Goal: Transaction & Acquisition: Purchase product/service

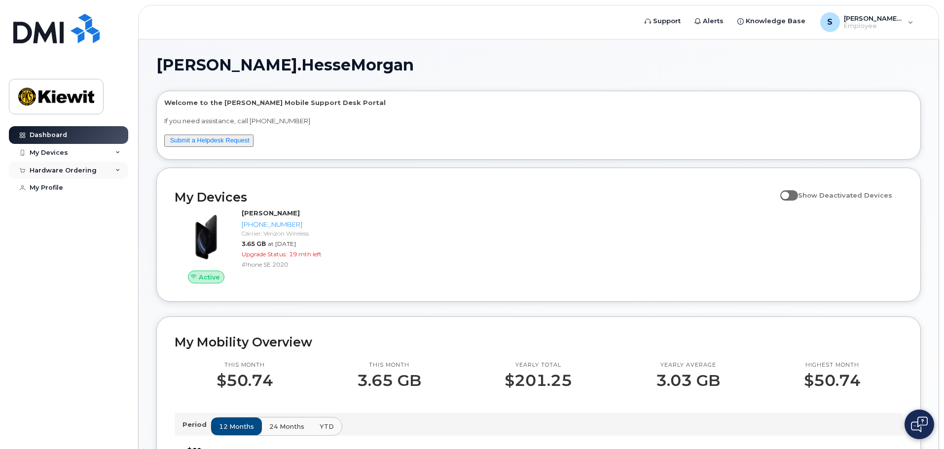
click at [108, 170] on div "Hardware Ordering" at bounding box center [68, 171] width 119 height 18
click at [68, 188] on div "New Order" at bounding box center [52, 188] width 37 height 9
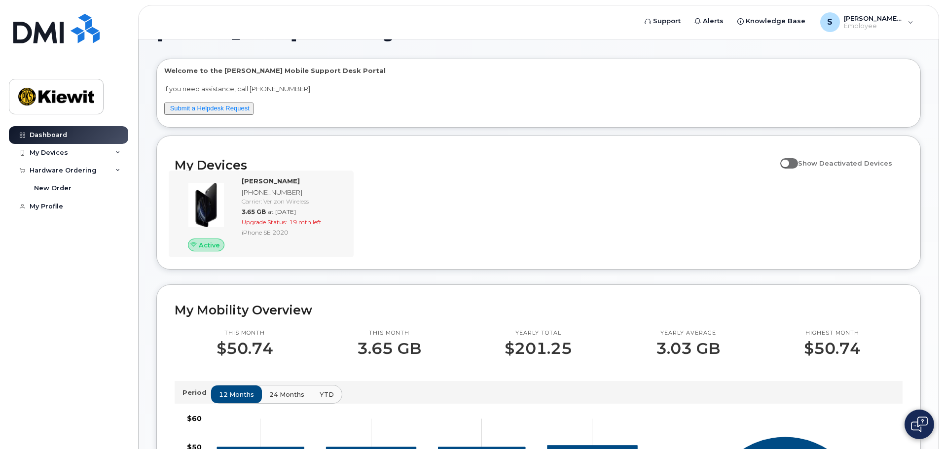
scroll to position [49, 0]
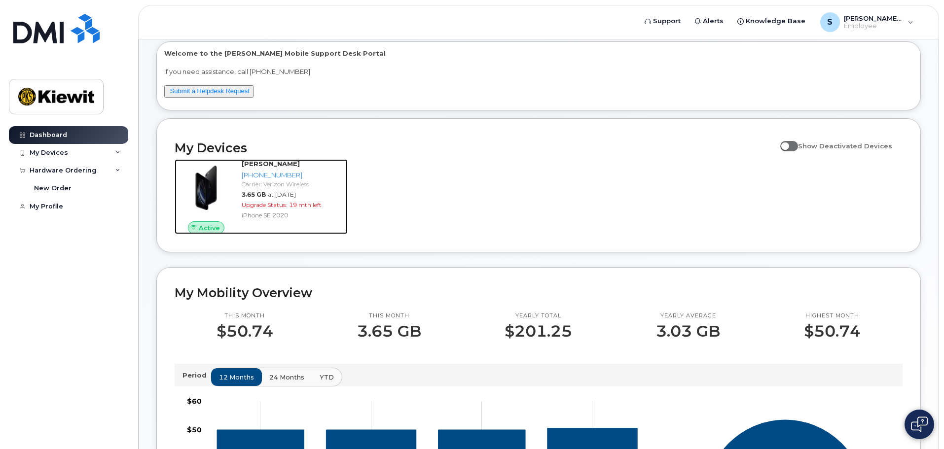
drag, startPoint x: 319, startPoint y: 184, endPoint x: 385, endPoint y: 205, distance: 69.4
click at [319, 184] on div "Carrier: Verizon Wireless" at bounding box center [293, 184] width 102 height 8
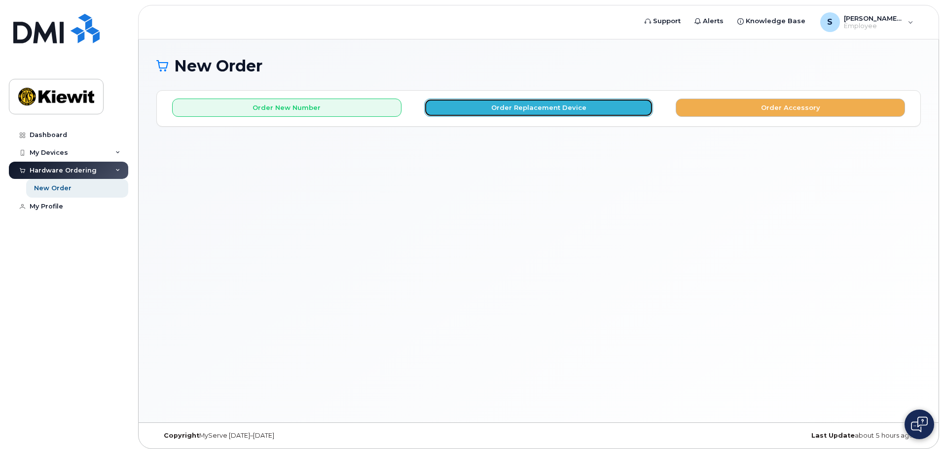
click at [578, 111] on button "Order Replacement Device" at bounding box center [538, 108] width 229 height 18
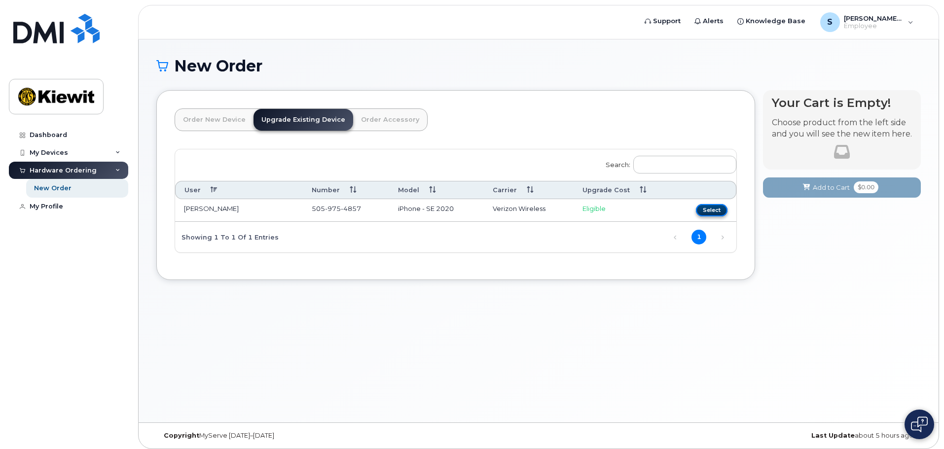
click at [715, 212] on button "Select" at bounding box center [712, 210] width 32 height 12
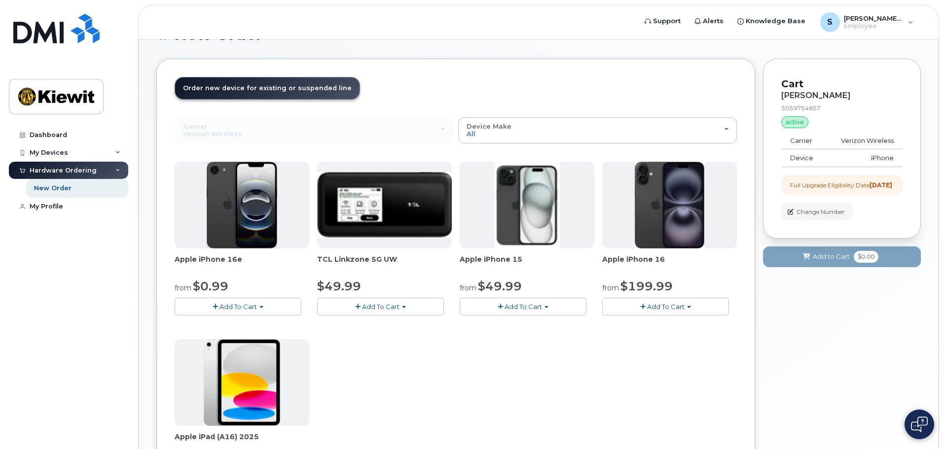
scroll to position [8, 0]
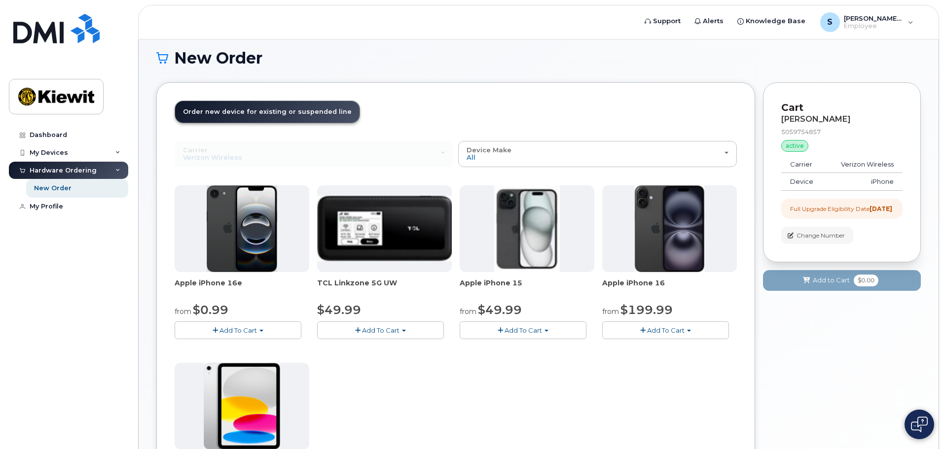
click at [541, 332] on span "Add To Cart" at bounding box center [523, 331] width 37 height 8
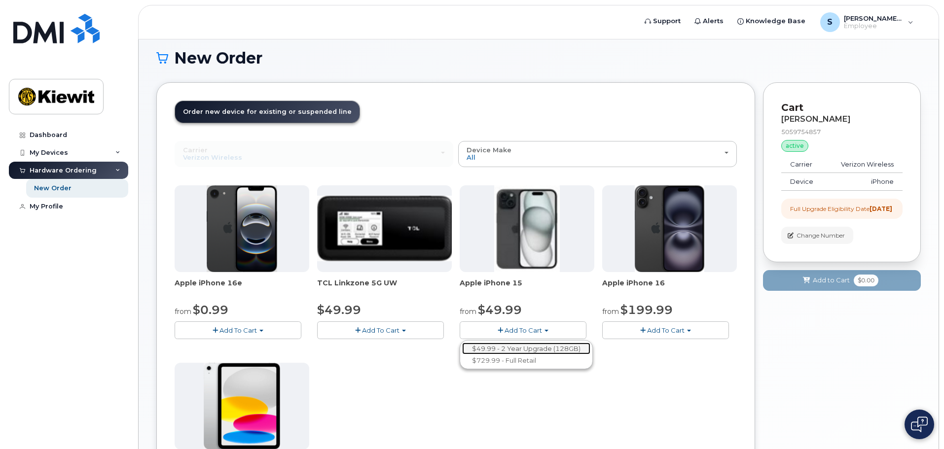
click at [552, 351] on link "$49.99 - 2 Year Upgrade (128GB)" at bounding box center [526, 349] width 128 height 12
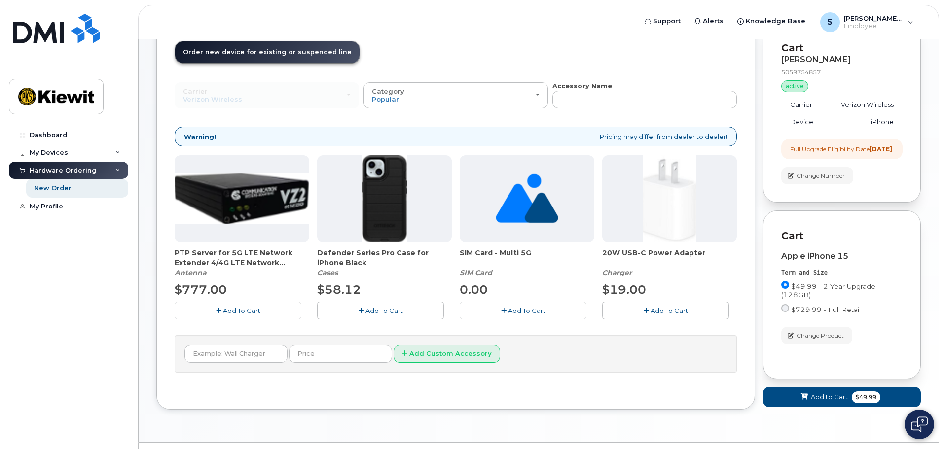
scroll to position [51, 0]
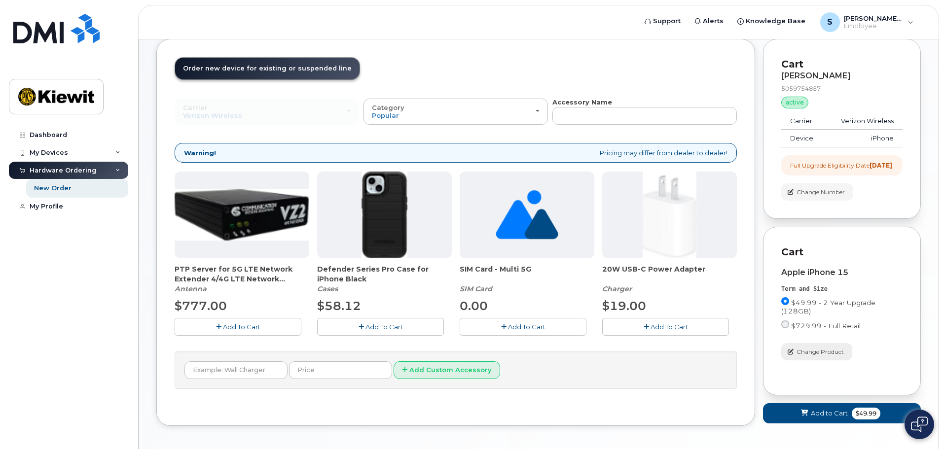
click at [811, 357] on span "Change Product" at bounding box center [820, 352] width 47 height 9
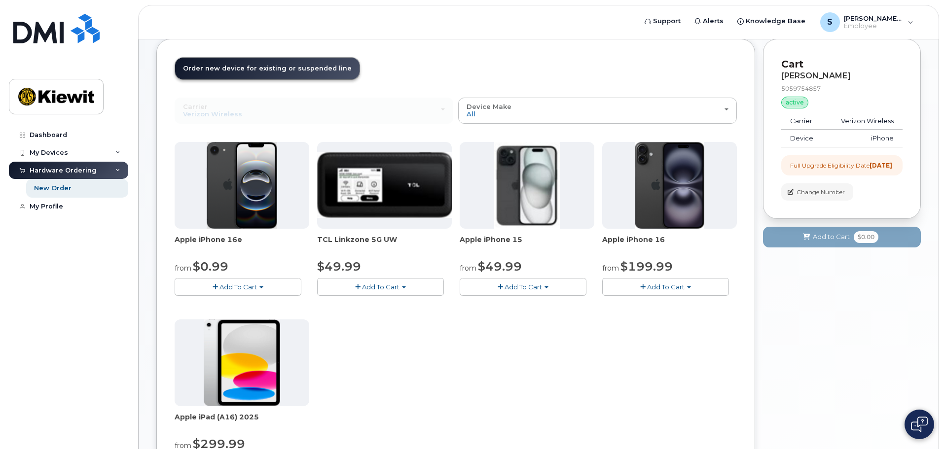
click at [261, 283] on button "Add To Cart" at bounding box center [238, 286] width 127 height 17
click at [262, 307] on link "$0.99 - 2 Year Upgrade (128GB)" at bounding box center [239, 305] width 124 height 12
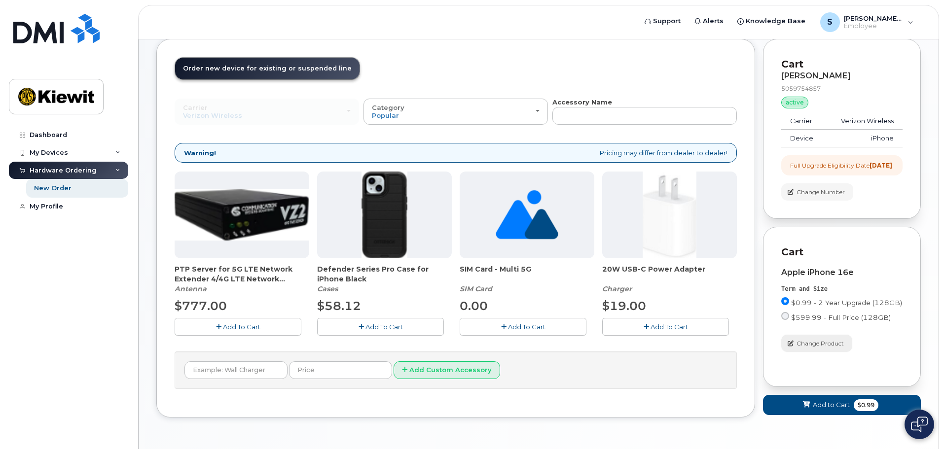
click at [823, 348] on span "Change Product" at bounding box center [820, 343] width 47 height 9
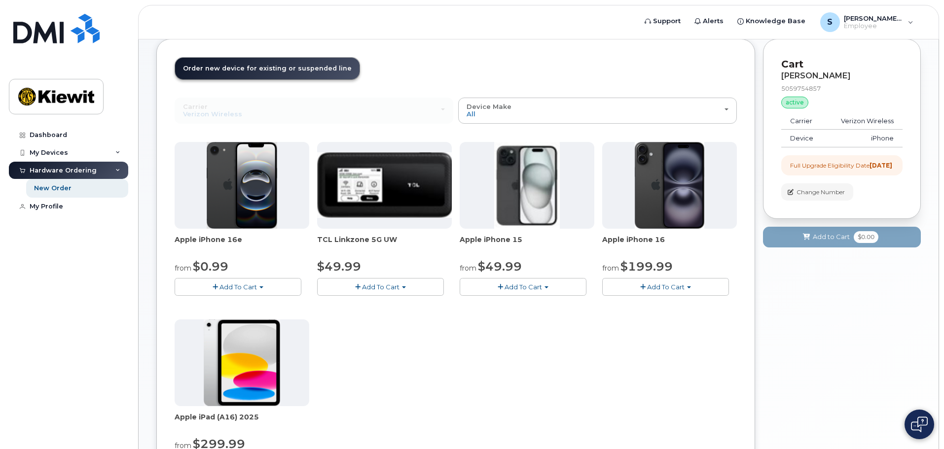
click at [689, 289] on span "button" at bounding box center [689, 288] width 4 height 2
click at [654, 358] on div "Apple iPhone 16e from $0.99 Add To Cart $0.99 - 2 Year Upgrade (128GB) $599.99 …" at bounding box center [456, 315] width 562 height 347
click at [544, 286] on button "Add To Cart" at bounding box center [523, 286] width 127 height 17
click at [526, 304] on link "$49.99 - 2 Year Upgrade (128GB)" at bounding box center [526, 305] width 128 height 12
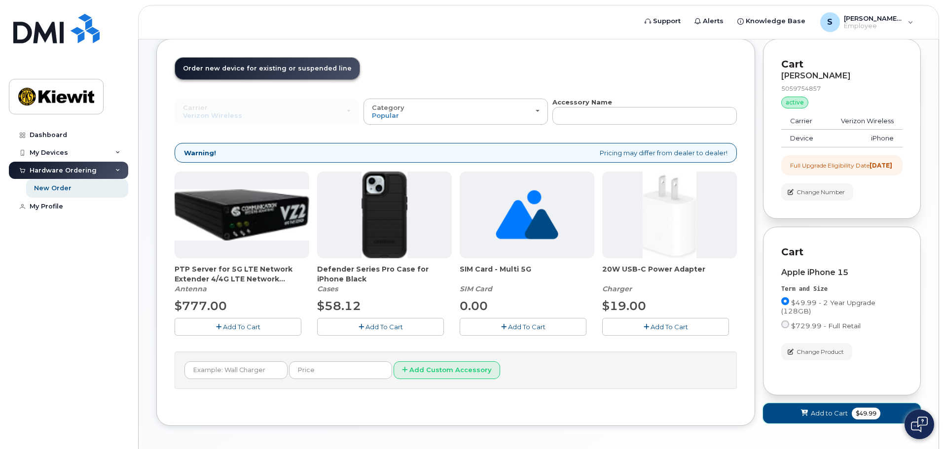
click at [838, 418] on span "Add to Cart" at bounding box center [829, 413] width 37 height 9
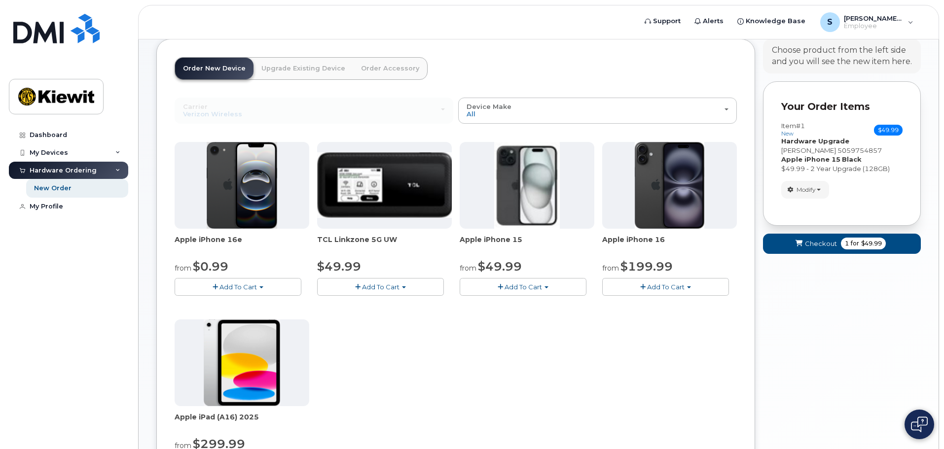
click at [300, 64] on link "Upgrade Existing Device" at bounding box center [304, 69] width 100 height 22
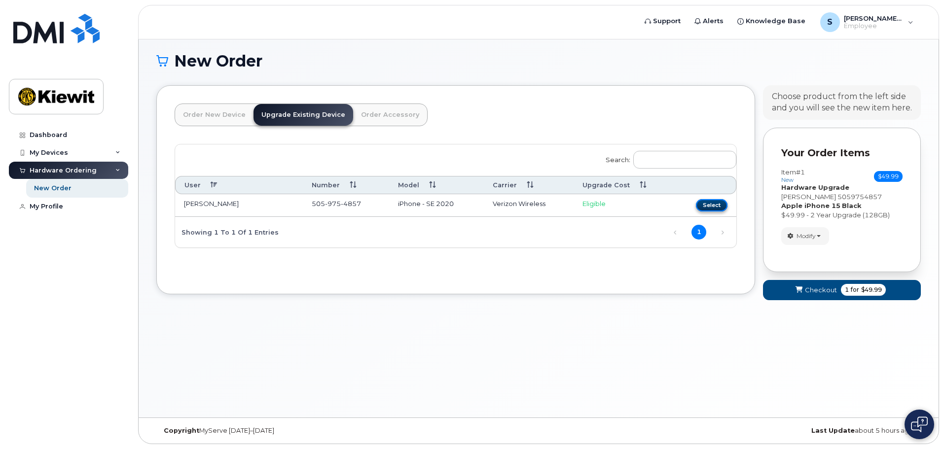
click at [707, 209] on button "Select" at bounding box center [712, 205] width 32 height 12
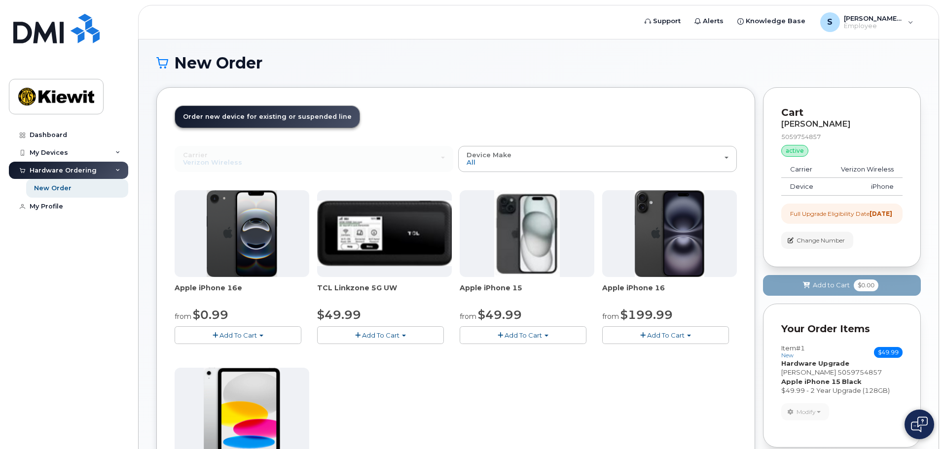
scroll to position [0, 0]
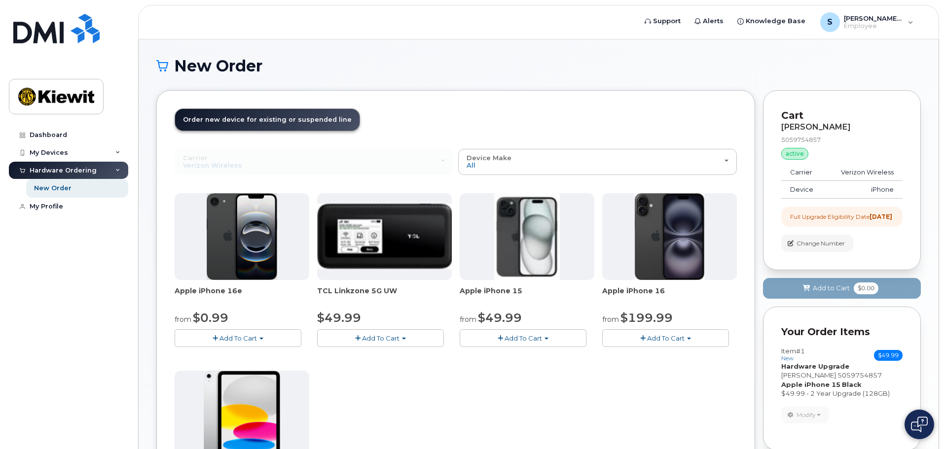
click at [913, 270] on div "Cart SOPHIA HESSE-MORGAN 5059754857 active suspended Carrier Verizon Wireless D…" at bounding box center [842, 180] width 158 height 180
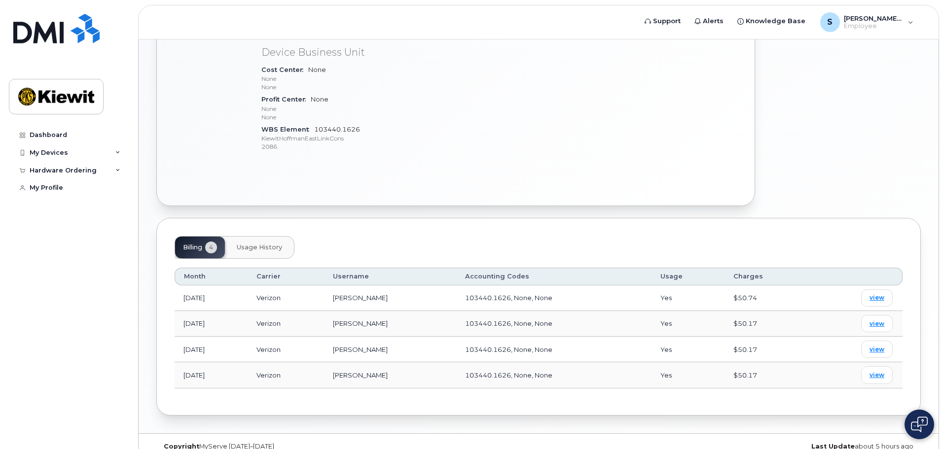
scroll to position [339, 0]
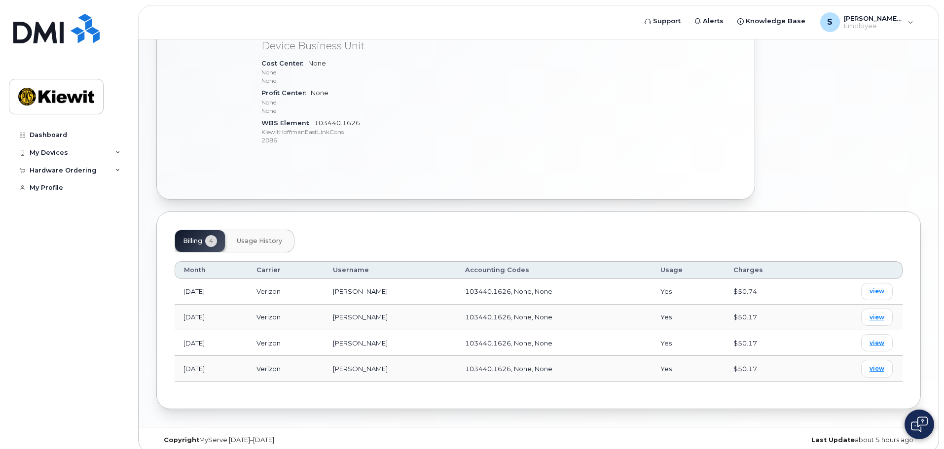
click at [264, 237] on span "Usage History" at bounding box center [259, 241] width 45 height 8
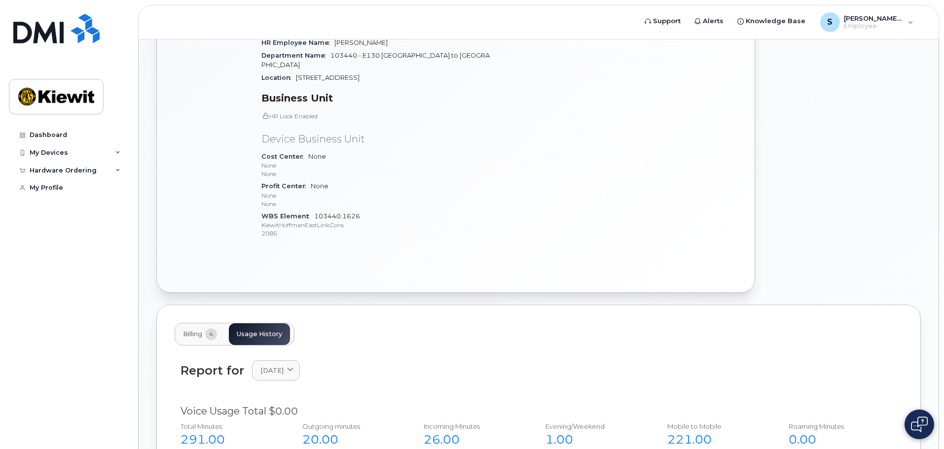
scroll to position [92, 0]
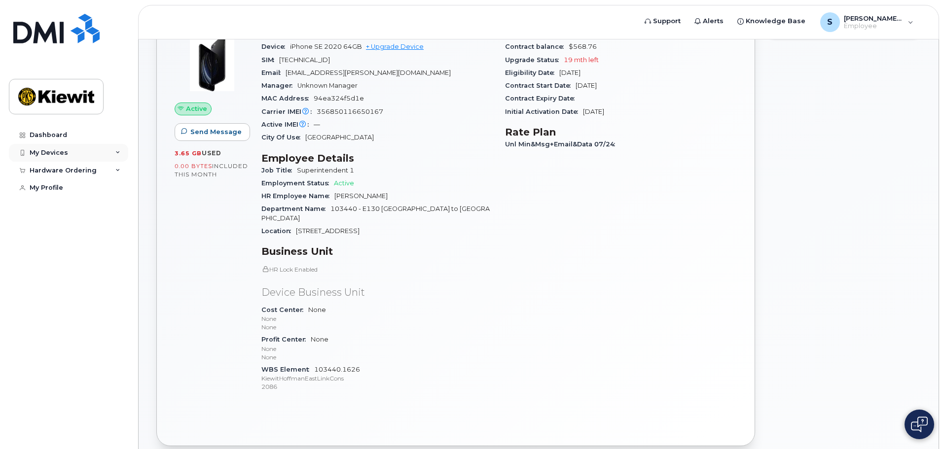
click at [117, 153] on icon at bounding box center [117, 152] width 5 height 5
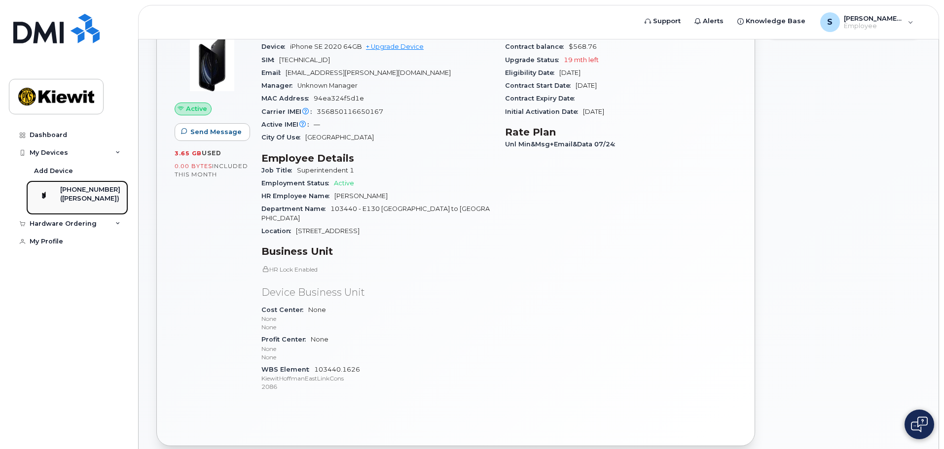
click at [91, 191] on div "[PHONE_NUMBER]" at bounding box center [90, 189] width 60 height 9
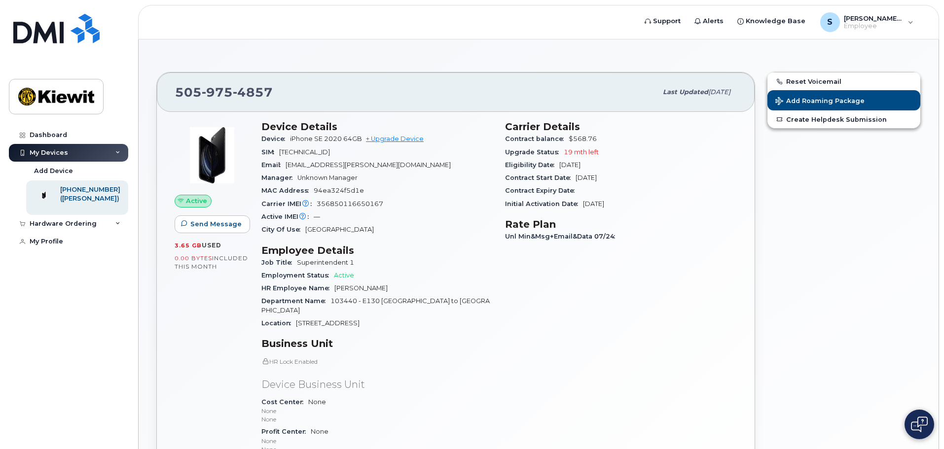
click at [114, 154] on div "My Devices" at bounding box center [68, 153] width 119 height 18
click at [38, 153] on div "My Devices" at bounding box center [49, 153] width 38 height 8
click at [53, 205] on div at bounding box center [44, 195] width 26 height 20
click at [40, 135] on div "Dashboard" at bounding box center [48, 135] width 37 height 8
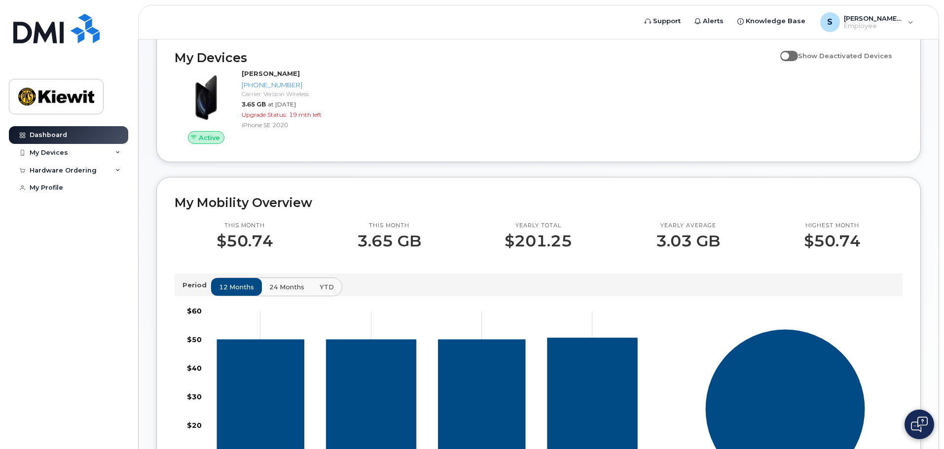
scroll to position [148, 0]
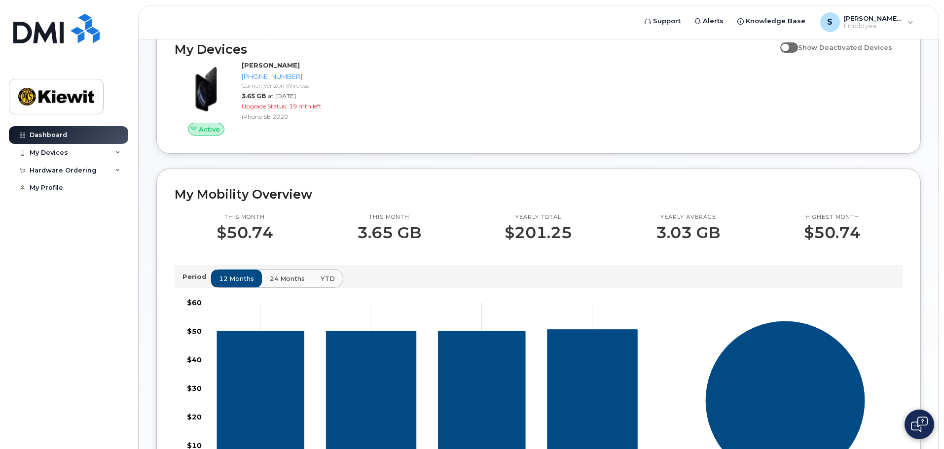
click at [282, 282] on span "24 months" at bounding box center [287, 278] width 35 height 9
click at [325, 276] on span "YTD" at bounding box center [327, 278] width 14 height 9
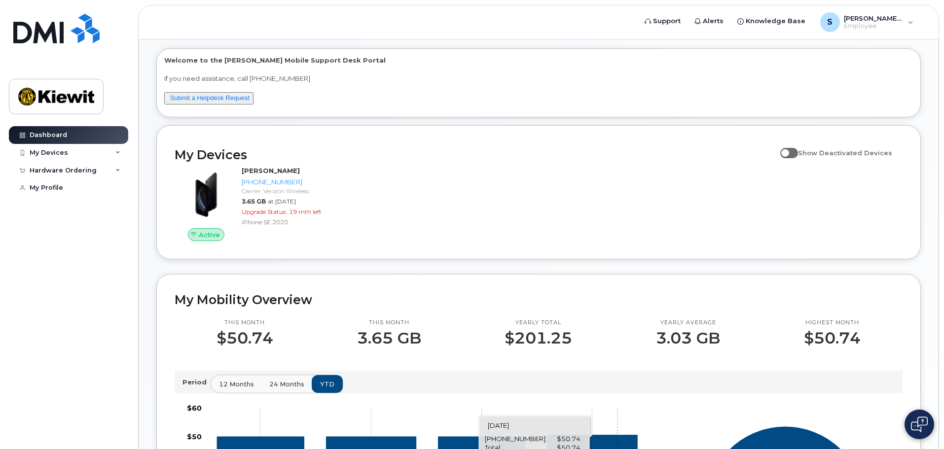
scroll to position [8, 0]
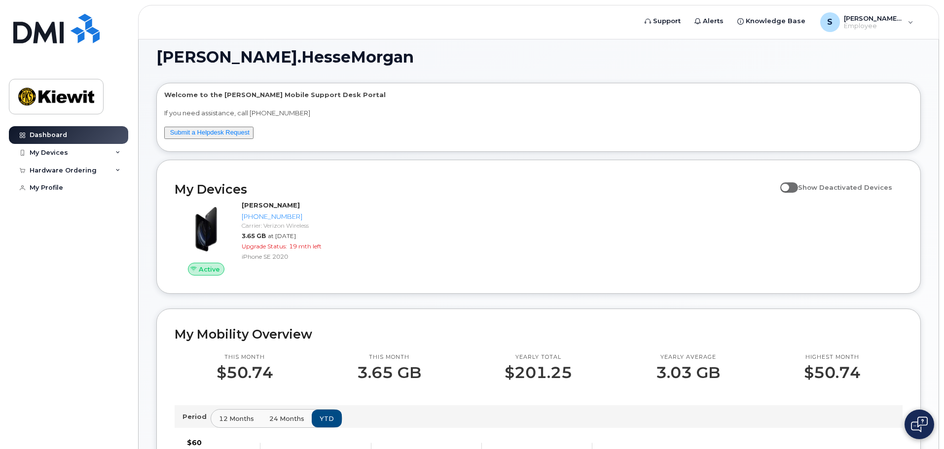
click at [798, 185] on span at bounding box center [789, 188] width 18 height 10
click at [788, 185] on input "Show Deactivated Devices" at bounding box center [784, 182] width 8 height 8
click at [791, 187] on span at bounding box center [789, 188] width 18 height 10
click at [788, 186] on input "Show Deactivated Devices" at bounding box center [784, 182] width 8 height 8
checkbox input "false"
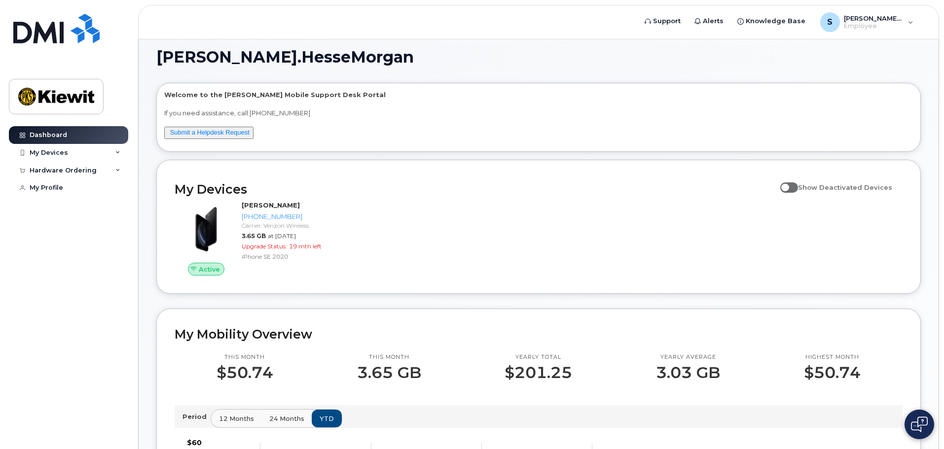
drag, startPoint x: 306, startPoint y: 207, endPoint x: 567, endPoint y: 218, distance: 260.7
click at [590, 218] on div "Active SOPHIA HESSE-MORGAN 505-975-4857 Carrier: Verizon Wireless 3.65 GB at Ju…" at bounding box center [539, 238] width 740 height 87
click at [102, 168] on div "Hardware Ordering" at bounding box center [68, 171] width 119 height 18
click at [66, 186] on div "New Order" at bounding box center [52, 188] width 37 height 9
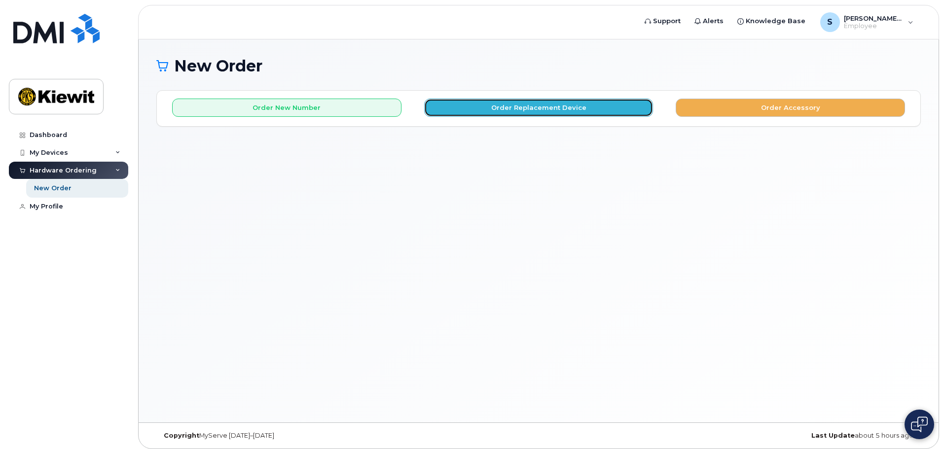
click at [593, 108] on button "Order Replacement Device" at bounding box center [538, 108] width 229 height 18
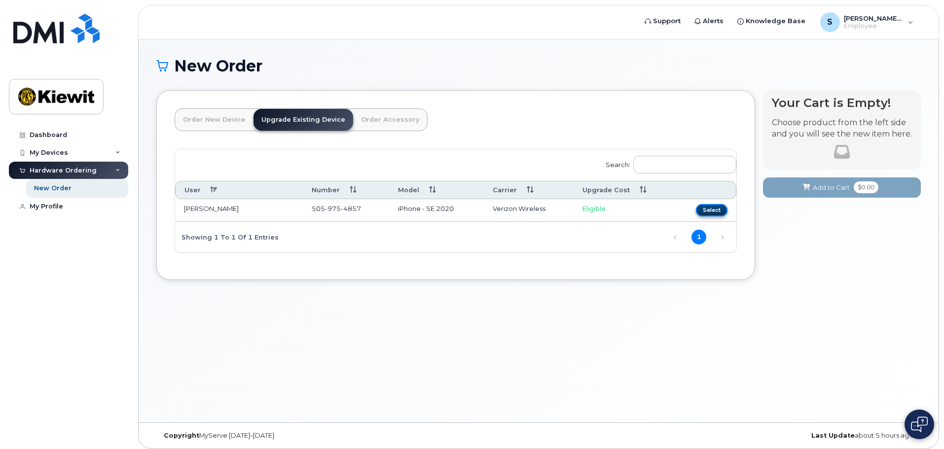
click at [716, 213] on button "Select" at bounding box center [712, 210] width 32 height 12
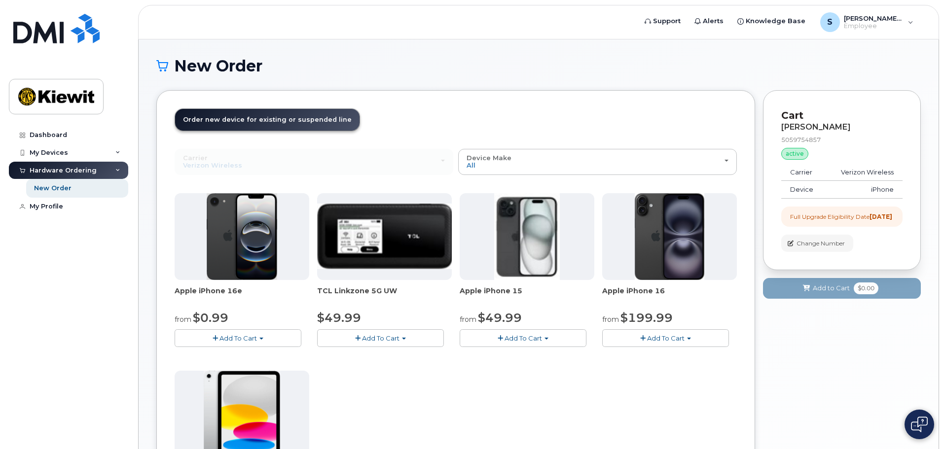
click at [547, 340] on button "Add To Cart" at bounding box center [523, 338] width 127 height 17
click at [543, 356] on link "$49.99 - 2 Year Upgrade (128GB)" at bounding box center [526, 357] width 128 height 12
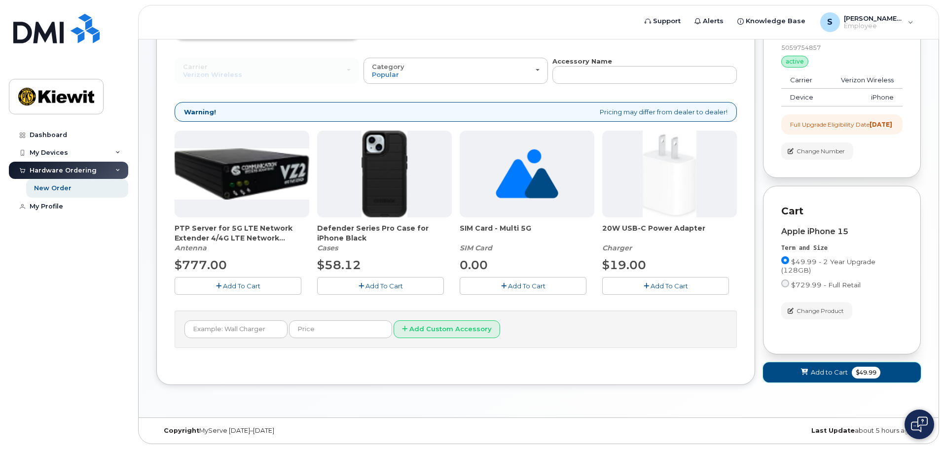
click at [849, 379] on button "Add to Cart $49.99" at bounding box center [842, 373] width 158 height 20
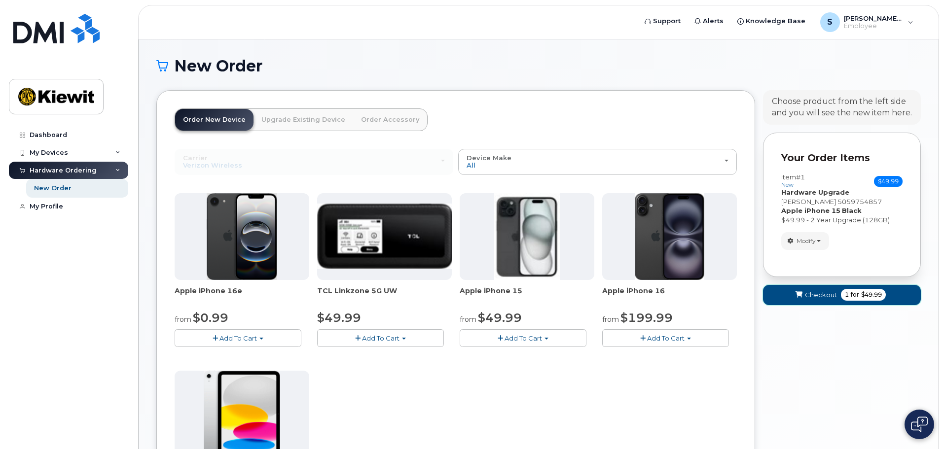
click at [815, 300] on span "Checkout" at bounding box center [821, 295] width 32 height 9
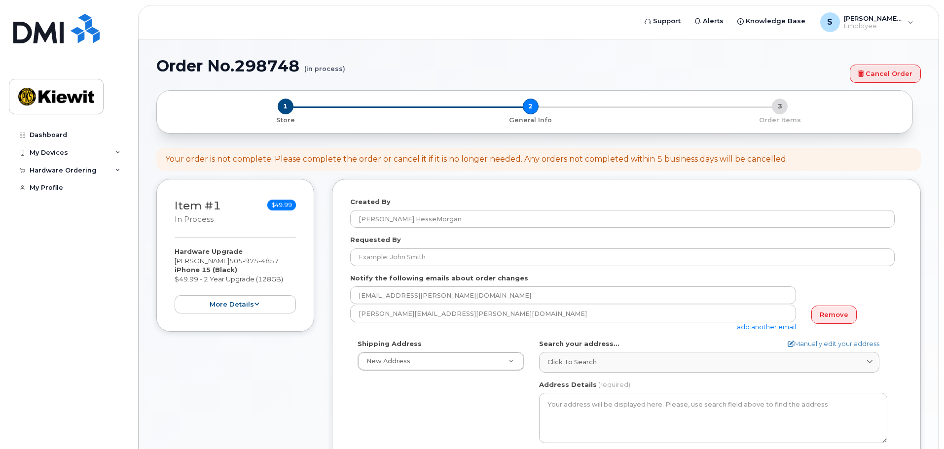
select select
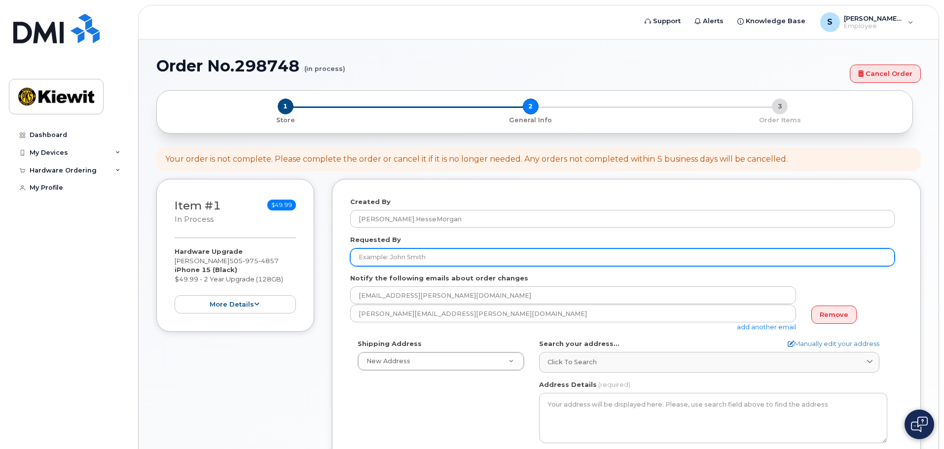
click at [389, 257] on input "Requested By" at bounding box center [622, 258] width 545 height 18
type input "[PERSON_NAME]"
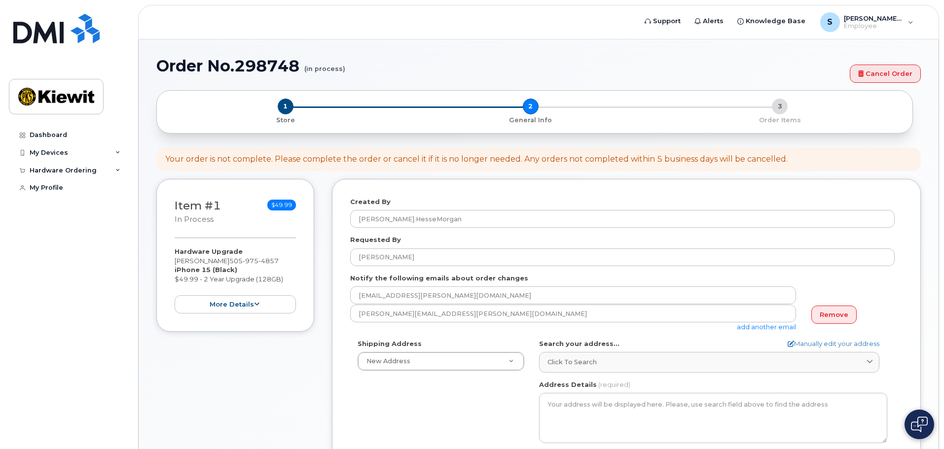
click at [900, 315] on div "Notify the following emails about order changes SOPHIA.HESSEMORGAN@KIEWIT.COM s…" at bounding box center [626, 303] width 553 height 58
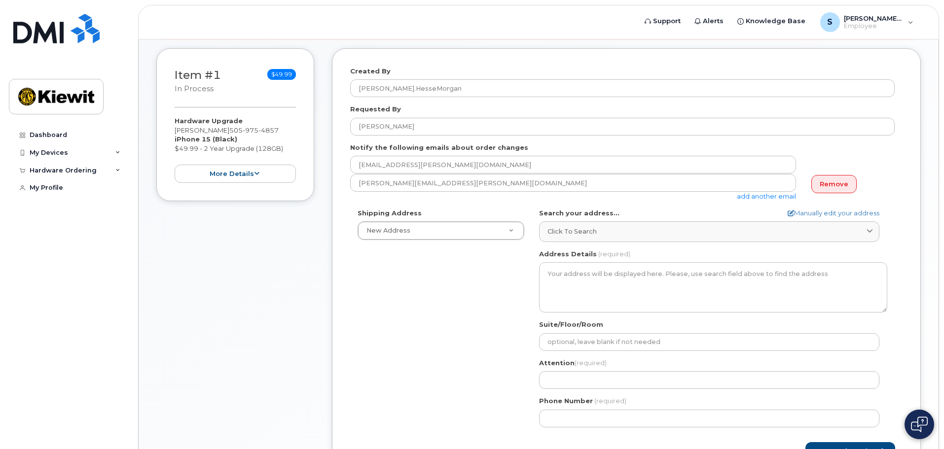
scroll to position [148, 0]
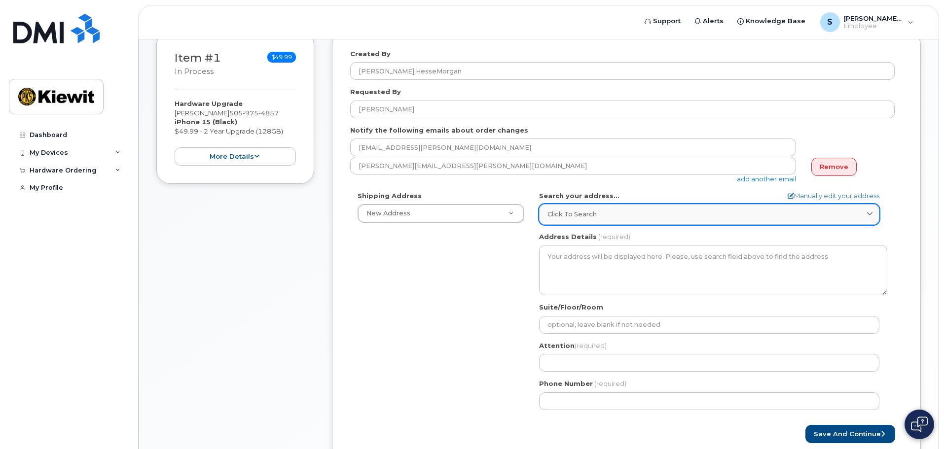
click at [685, 216] on div "Click to search" at bounding box center [710, 214] width 324 height 9
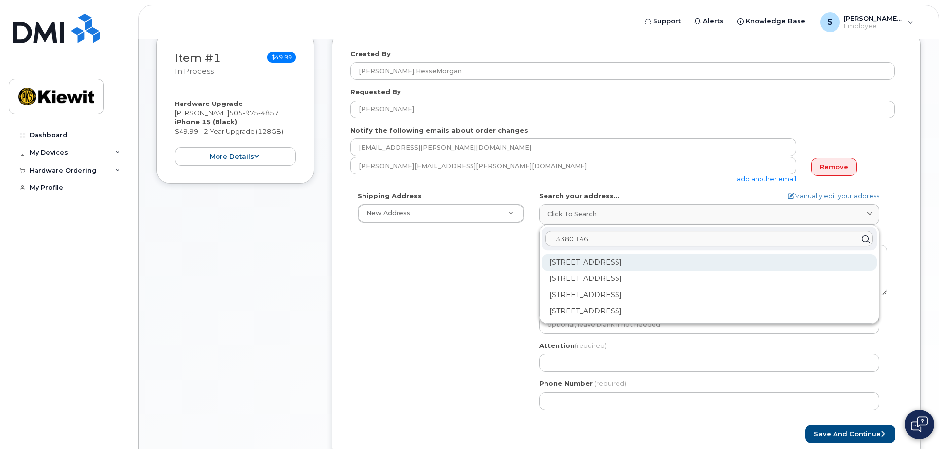
type input "3380 146"
click at [657, 260] on div "3380 146th Pl SE Bellevue WA 98007" at bounding box center [709, 263] width 335 height 16
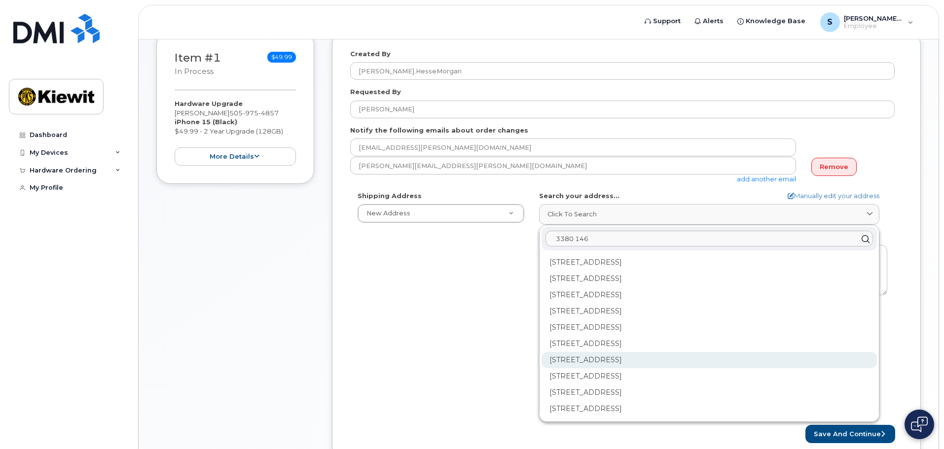
click at [646, 363] on div "3380 146th Pl SE Ste 200 Bellevue WA 98007-6472" at bounding box center [709, 360] width 335 height 16
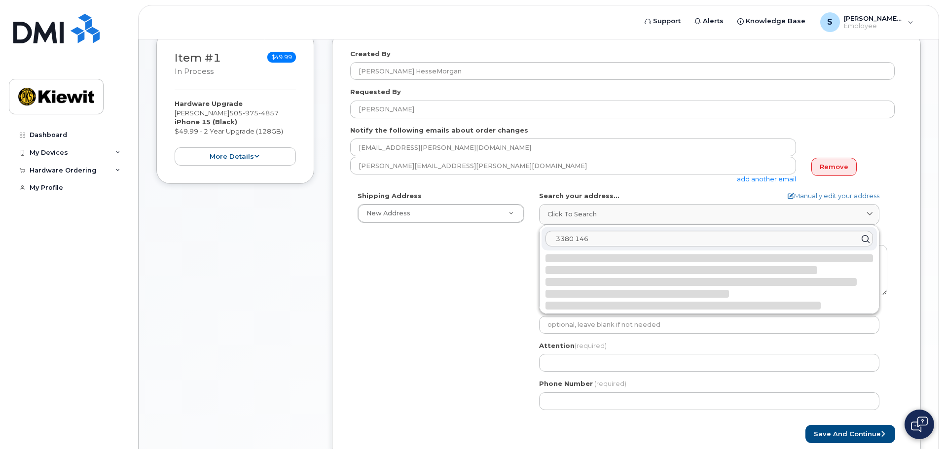
select select
type textarea "3380 146th Pl SE Ste 200 BELLEVUE WA 98007-6472 UNITED STATES"
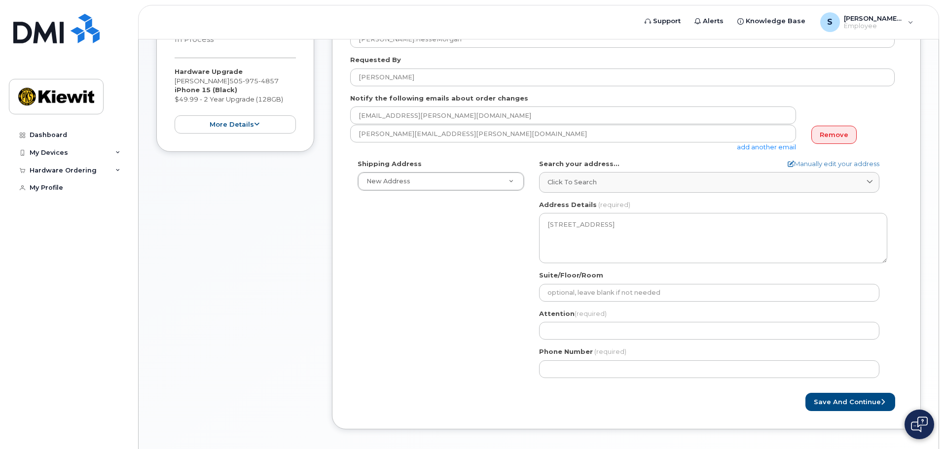
scroll to position [197, 0]
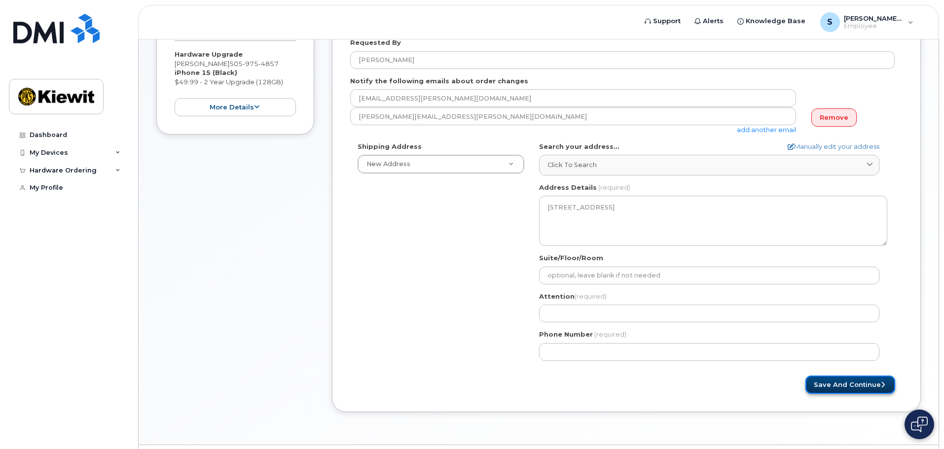
click at [849, 385] on button "Save and Continue" at bounding box center [851, 385] width 90 height 18
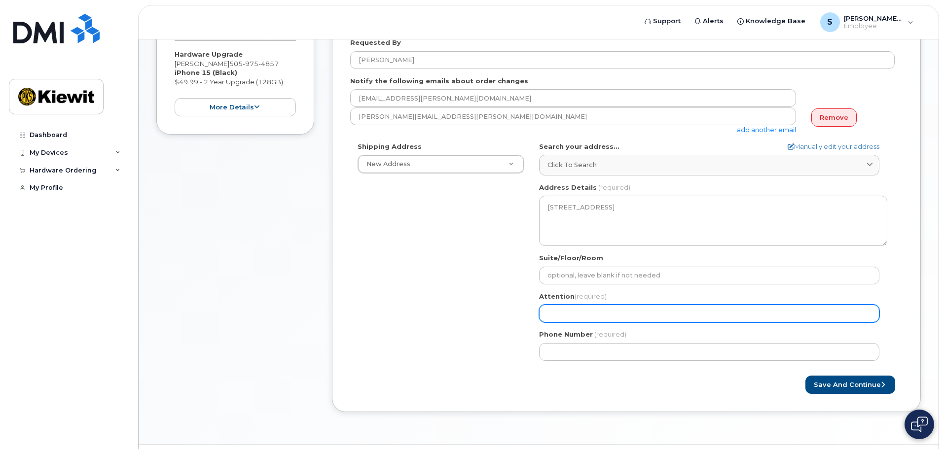
select select
type input "S"
select select
type input "So"
select select
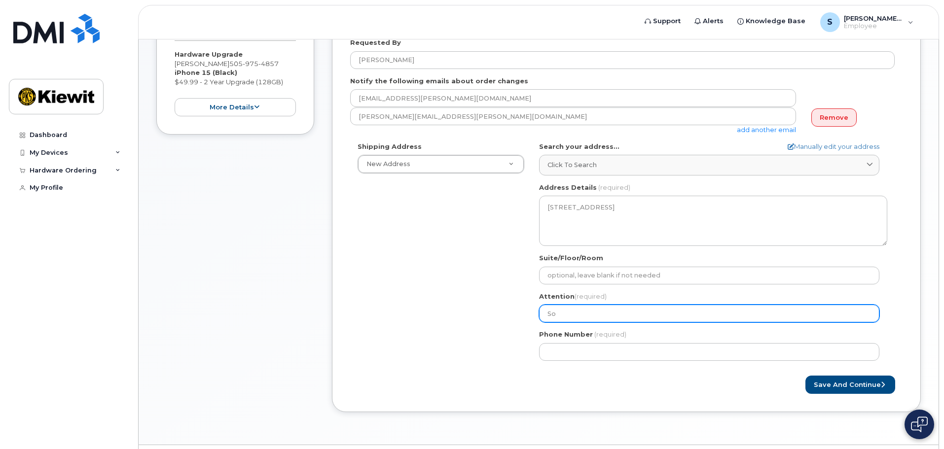
type input "Sop"
select select
type input "Soph"
select select
type input "Sophi"
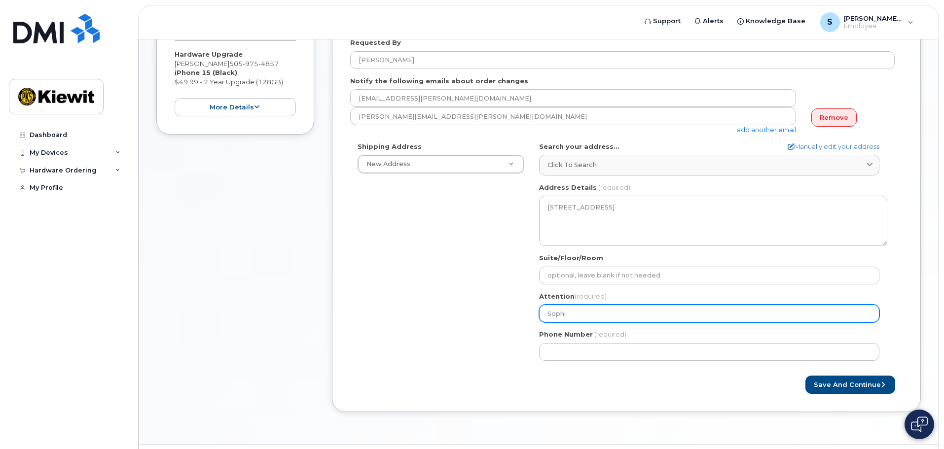
select select
type input "Sophia"
select select
type input "Sophia H"
select select
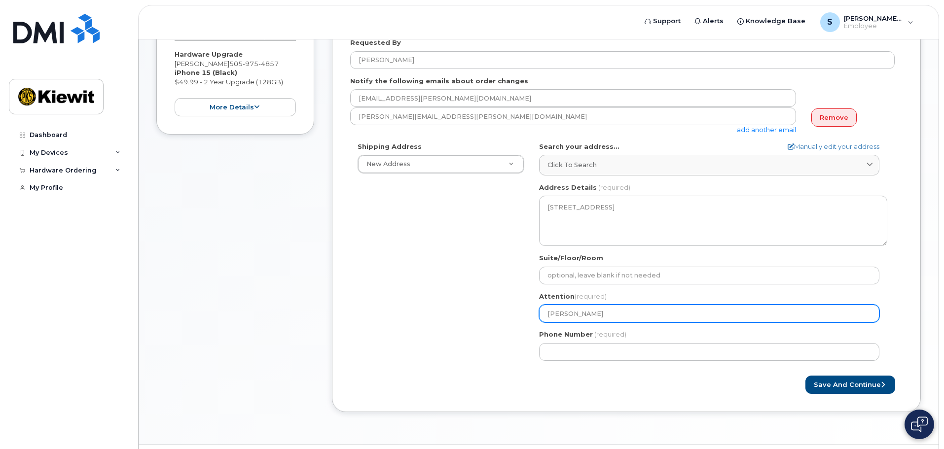
type input "Sophia He"
select select
type input "Sophia Hes"
select select
type input "Sophia Hess"
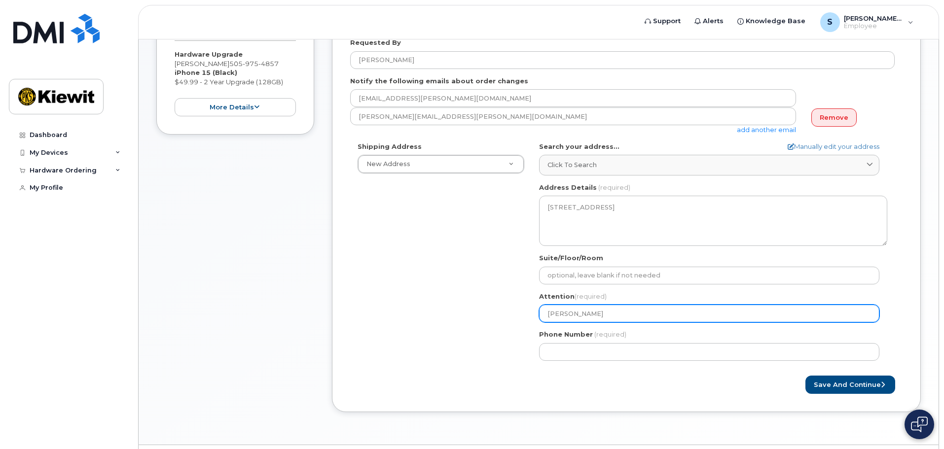
select select
type input "Sophia Hesse"
select select
type input "Sophia Hesse-"
select select
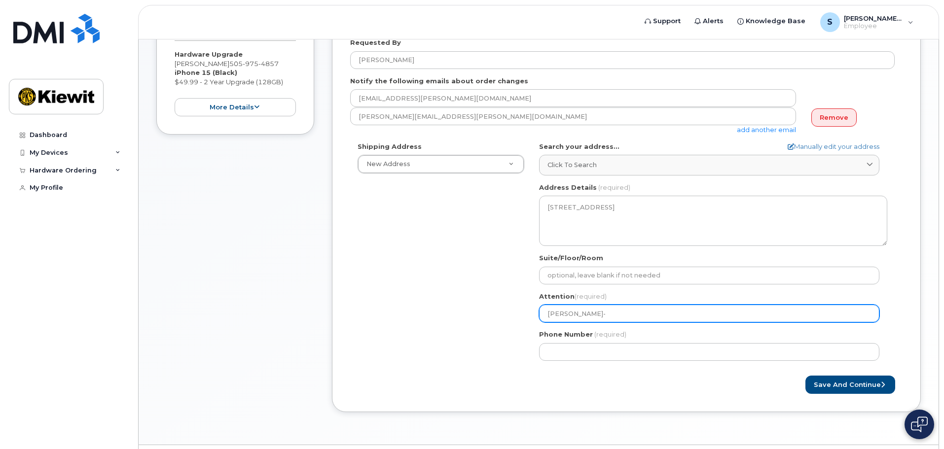
type input "Sophia Hesse-M"
select select
type input "Sophia Hesse-Mo"
select select
type input "Sophia Hesse-Mor"
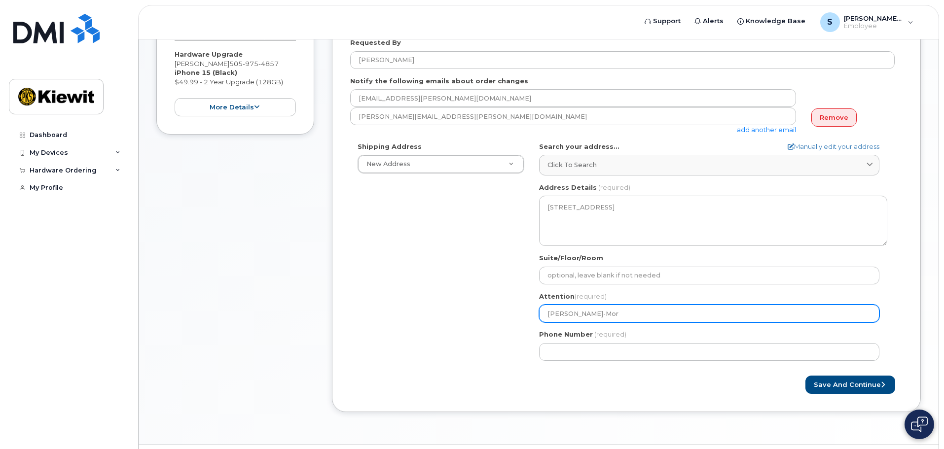
select select
type input "Sophia Hesse-Morg"
select select
type input "Sophia Hesse-Morga"
select select
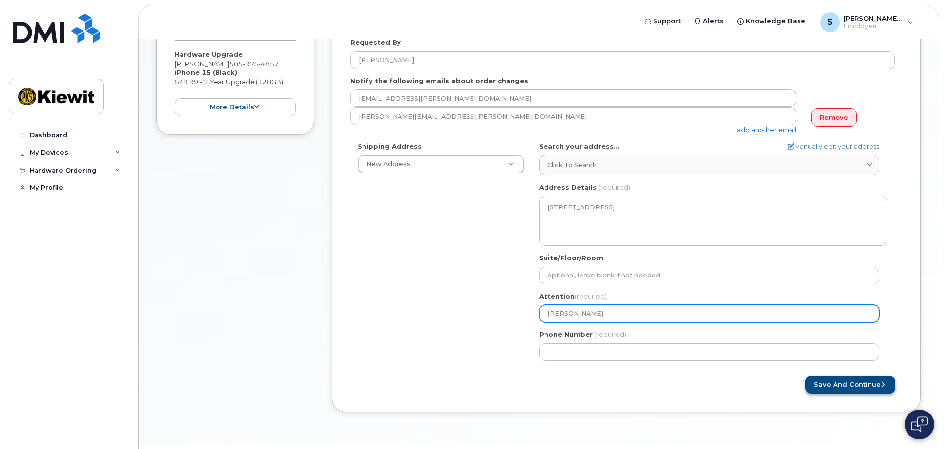
type input "[PERSON_NAME]"
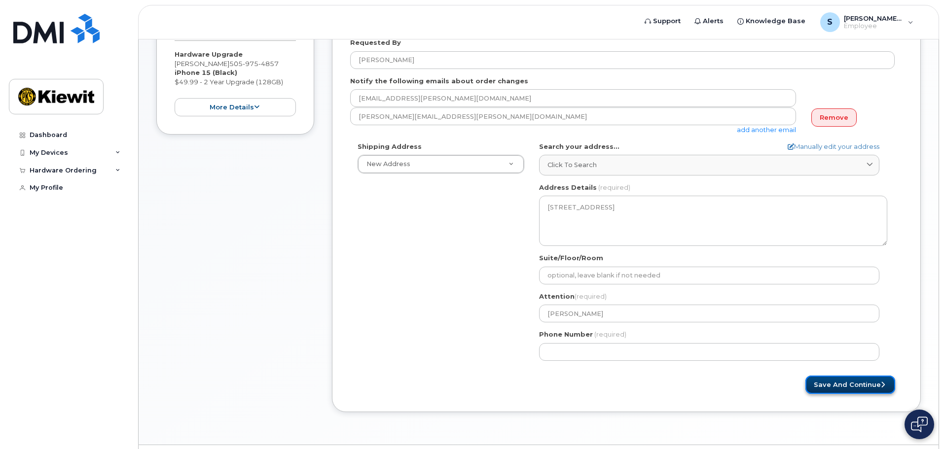
click at [839, 385] on button "Save and Continue" at bounding box center [851, 385] width 90 height 18
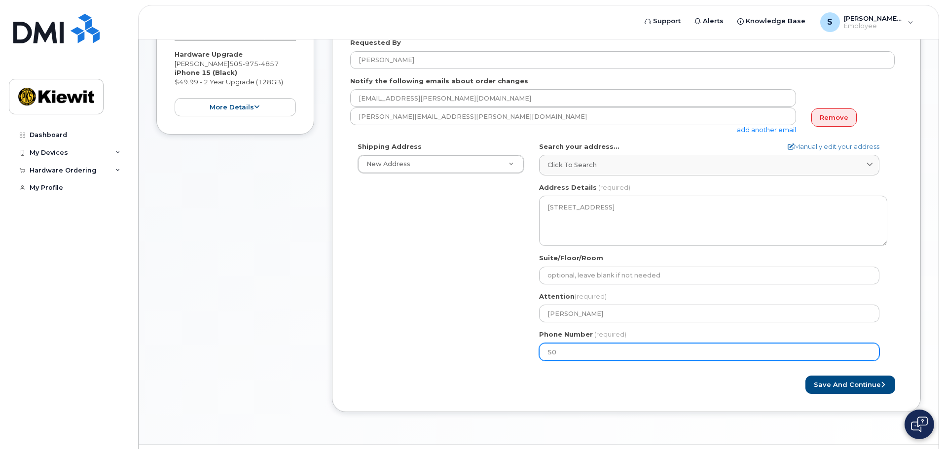
type input "505"
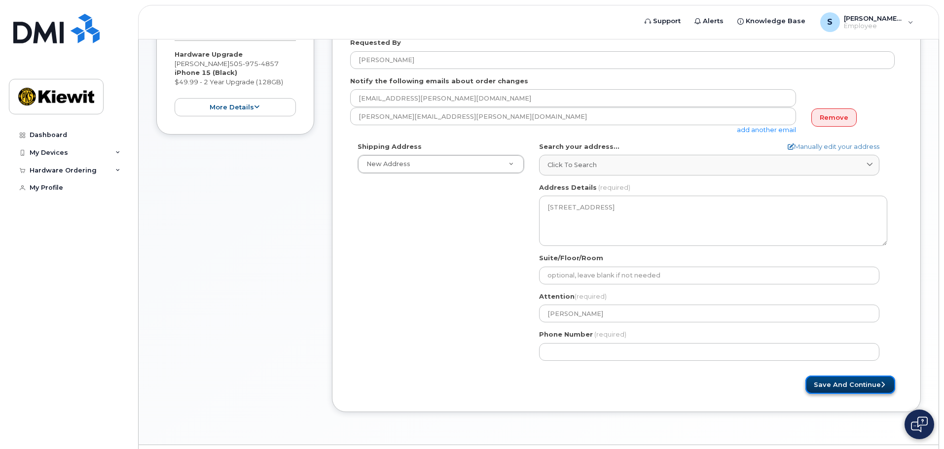
click at [852, 389] on button "Save and Continue" at bounding box center [851, 385] width 90 height 18
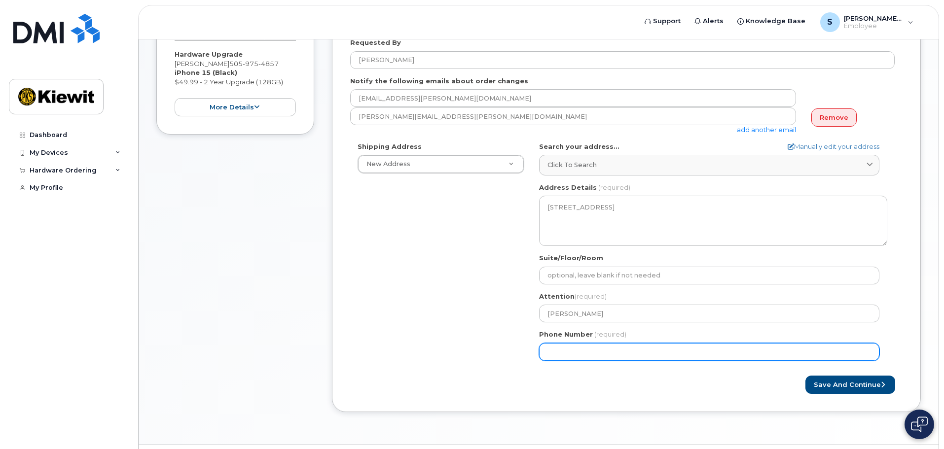
drag, startPoint x: 628, startPoint y: 352, endPoint x: 520, endPoint y: 352, distance: 108.0
click at [520, 352] on div "Shipping Address New Address New Address WA Bellevue Search your address... Man…" at bounding box center [622, 255] width 545 height 226
type input "505975485"
select select
type input "5059754857"
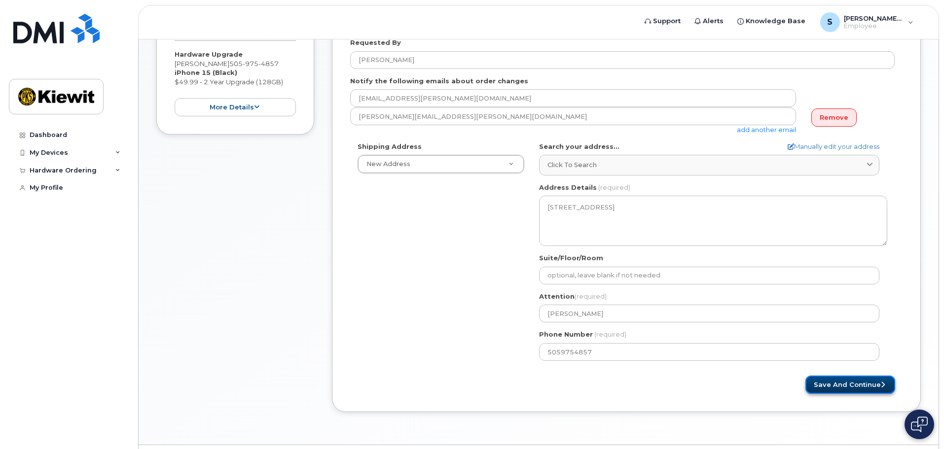
click at [844, 387] on button "Save and Continue" at bounding box center [851, 385] width 90 height 18
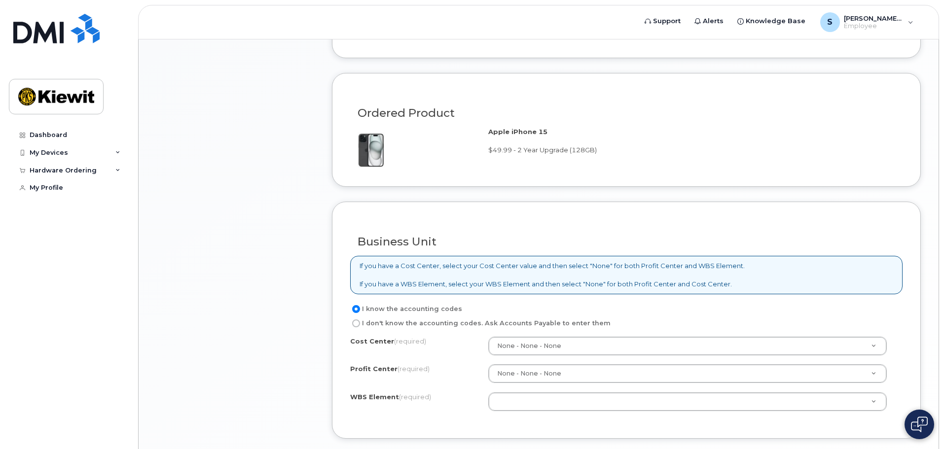
scroll to position [641, 0]
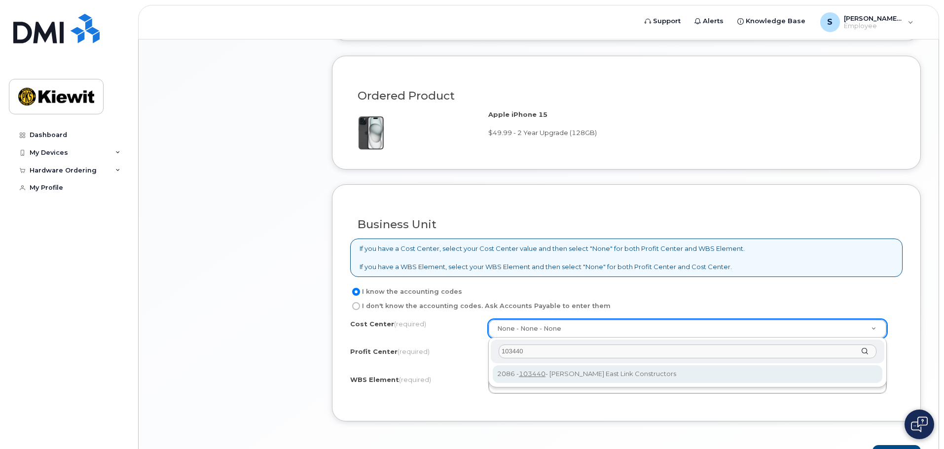
type input "103440"
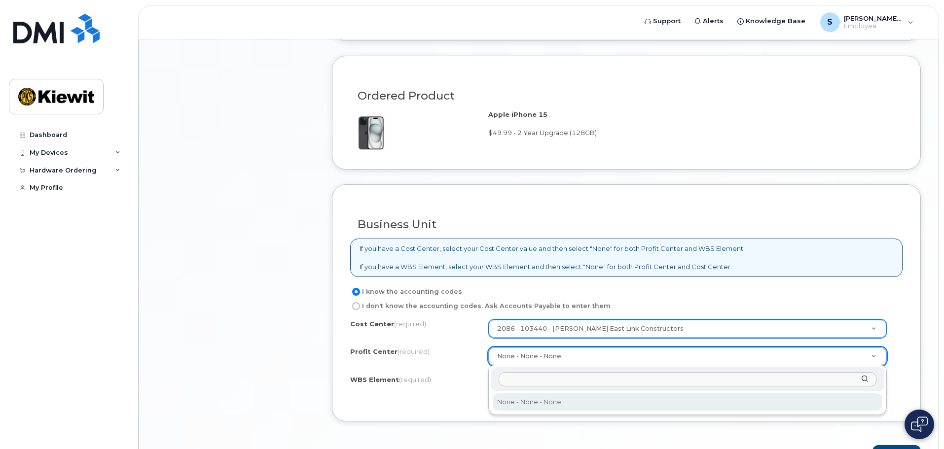
type input "t"
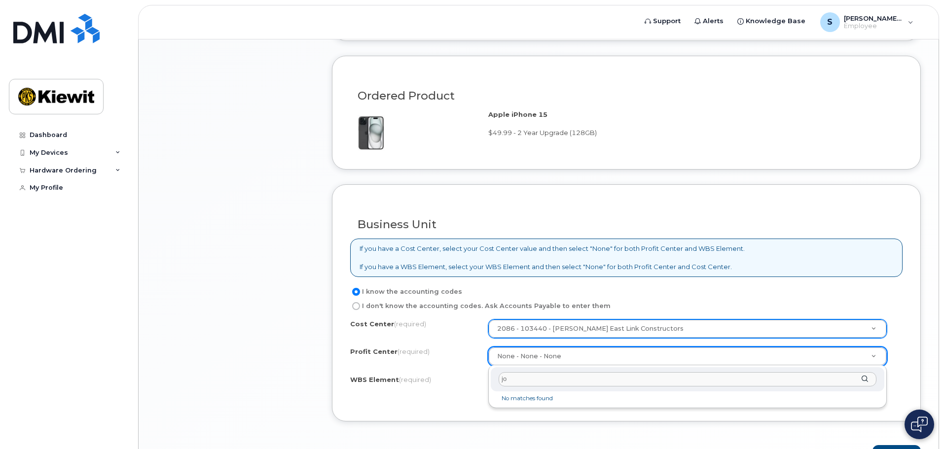
type input "j"
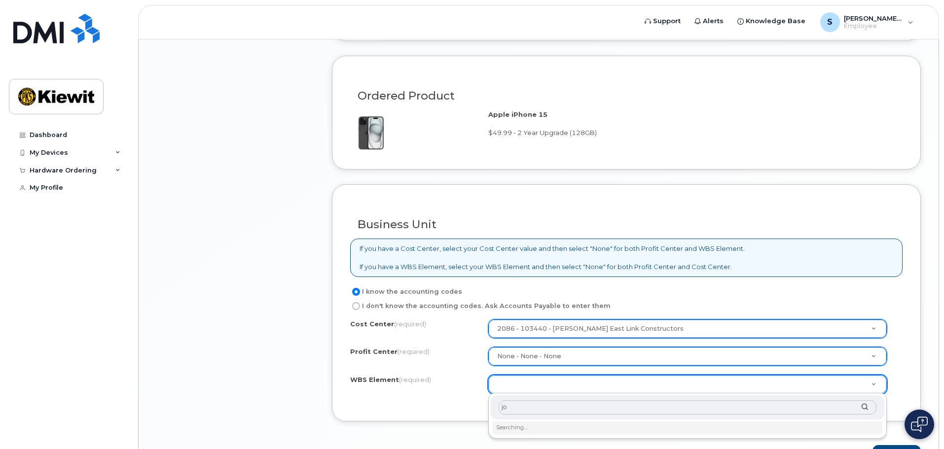
type input "j"
